Goal: Navigation & Orientation: Find specific page/section

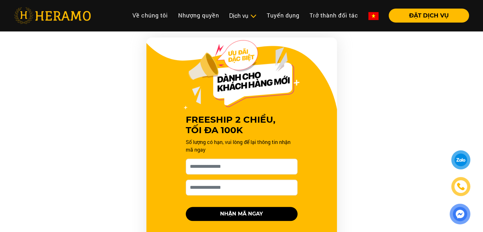
scroll to position [603, 0]
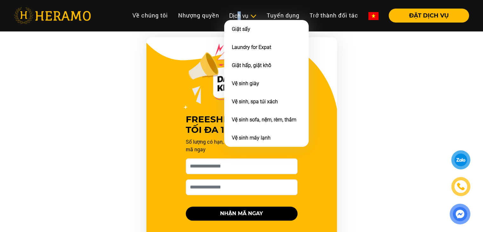
drag, startPoint x: 238, startPoint y: 18, endPoint x: 237, endPoint y: 16, distance: 3.3
click at [237, 16] on div "Dịch vụ" at bounding box center [242, 15] width 27 height 9
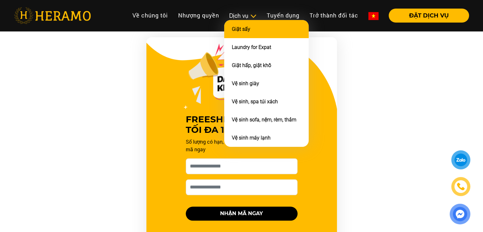
click at [242, 28] on link "Giặt sấy" at bounding box center [241, 29] width 18 height 6
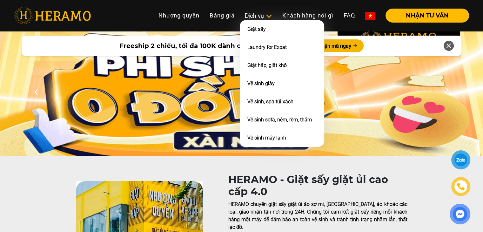
drag, startPoint x: 256, startPoint y: 21, endPoint x: 256, endPoint y: 14, distance: 7.0
click at [256, 14] on li "Quy trình dịch vụ Dịch vụ Giặt sấy Laundry for Expat Giặt hấp, giặt khô Vệ sinh…" at bounding box center [258, 16] width 37 height 14
click at [256, 14] on div "Dịch vụ" at bounding box center [258, 15] width 27 height 9
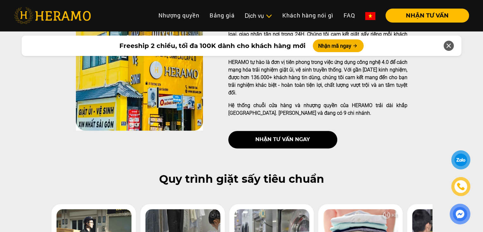
scroll to position [174, 0]
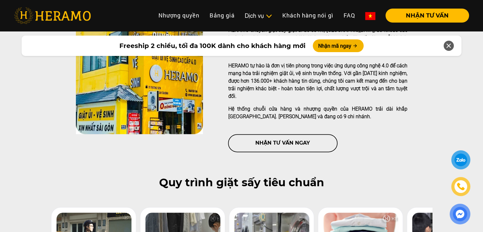
click at [260, 134] on button "nhận tư vấn ngay" at bounding box center [282, 142] width 109 height 17
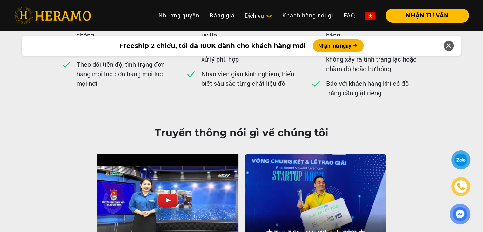
scroll to position [1595, 0]
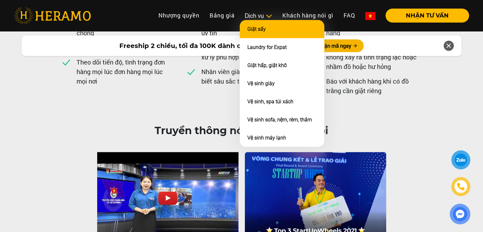
click at [260, 30] on link "Giặt sấy" at bounding box center [256, 29] width 18 height 6
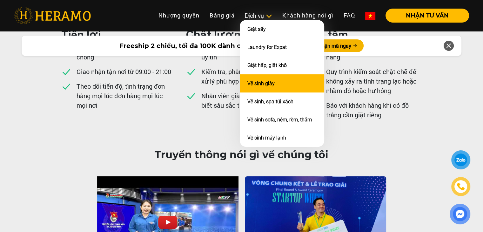
click at [256, 80] on link "Vệ sinh giày" at bounding box center [260, 83] width 27 height 6
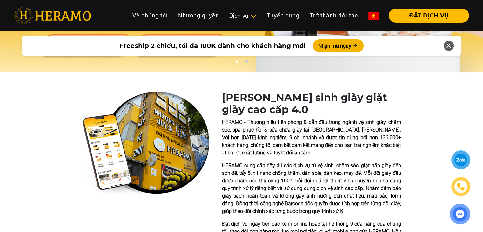
scroll to position [83, 0]
click at [238, 114] on h1 "[PERSON_NAME] sinh giày giặt giày cao cấp 4.0" at bounding box center [311, 103] width 179 height 24
click at [64, 16] on img at bounding box center [52, 15] width 77 height 17
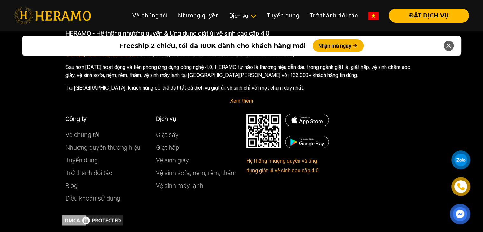
scroll to position [3570, 0]
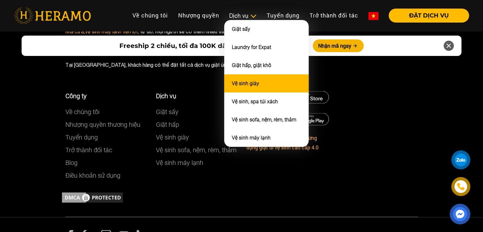
click at [239, 83] on link "Vệ sinh giày" at bounding box center [245, 83] width 27 height 6
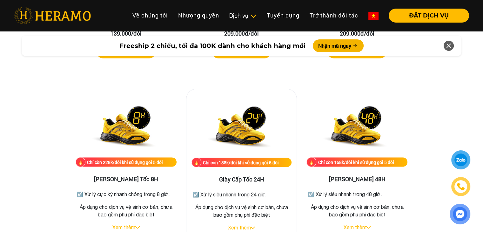
scroll to position [1070, 0]
